Goal: Task Accomplishment & Management: Manage account settings

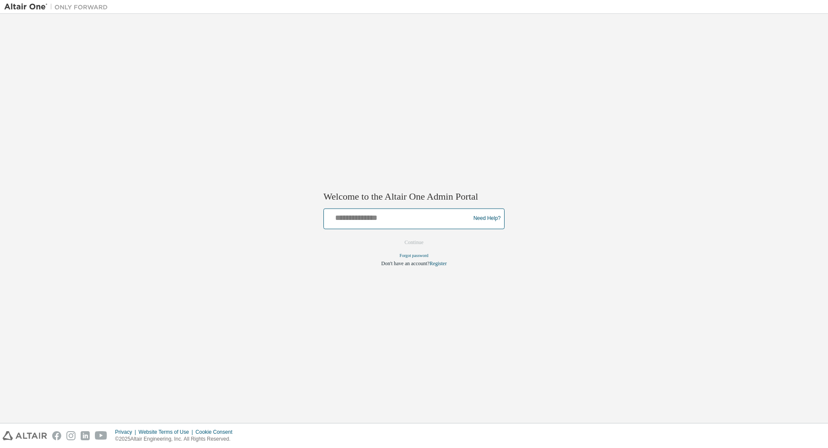
click at [384, 223] on input "text" at bounding box center [398, 216] width 142 height 13
type input "**********"
click at [408, 241] on button "Continue" at bounding box center [414, 242] width 37 height 13
